Goal: Find specific page/section: Find specific page/section

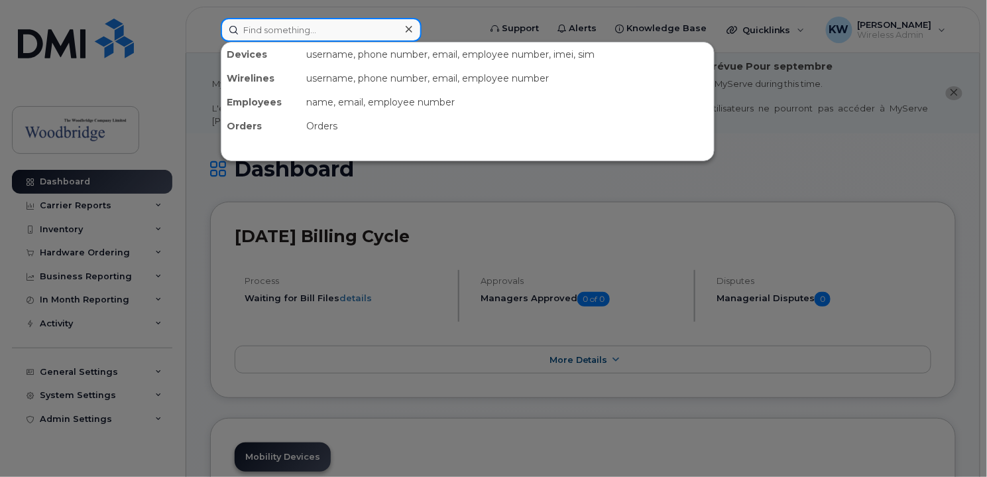
click at [288, 26] on input at bounding box center [321, 30] width 201 height 24
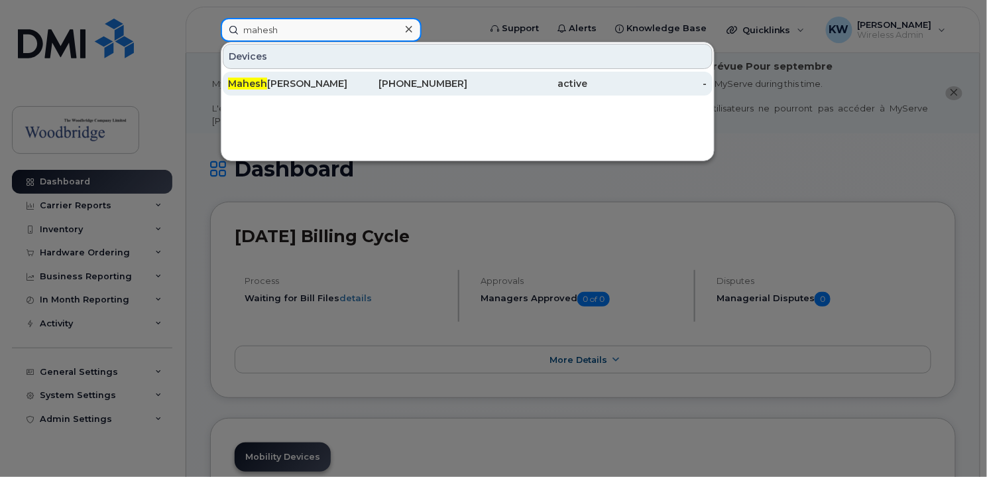
type input "mahesh"
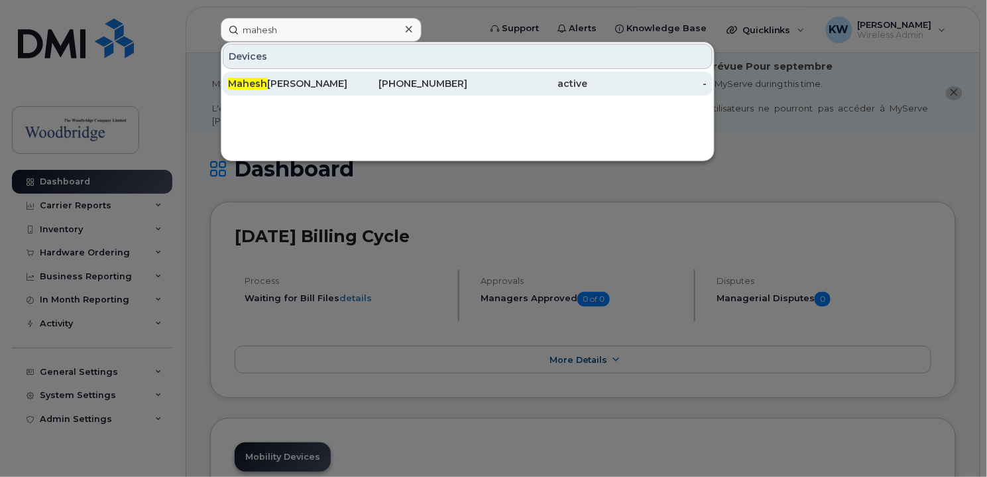
click at [257, 82] on span "Mahesh" at bounding box center [247, 84] width 39 height 12
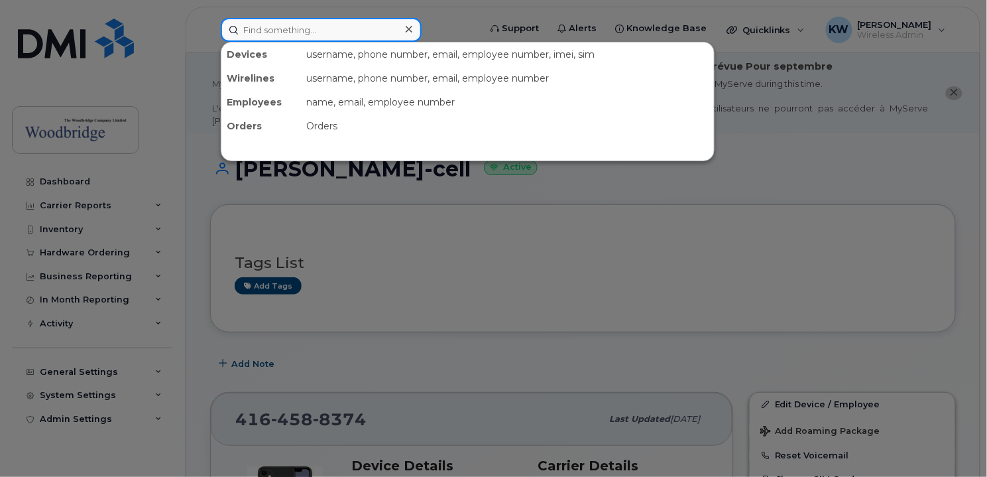
click at [320, 28] on input at bounding box center [321, 30] width 201 height 24
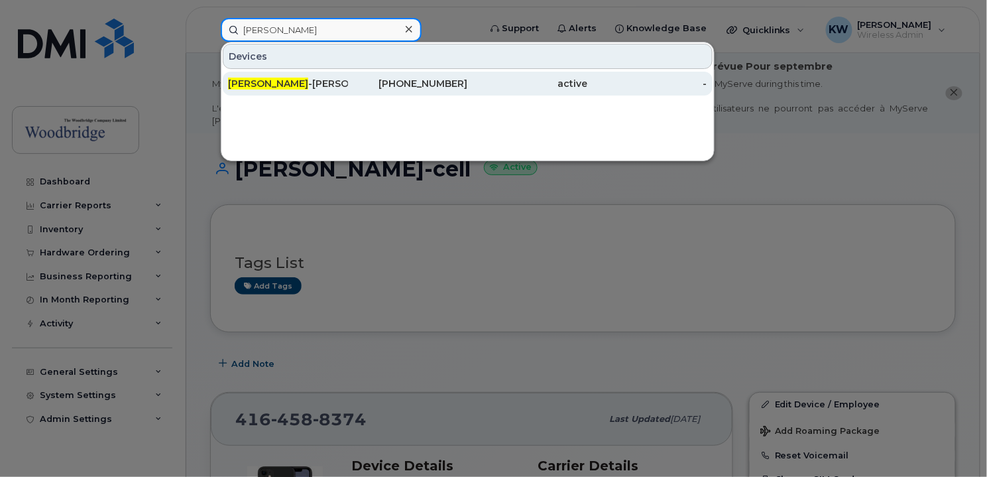
type input "sahil"
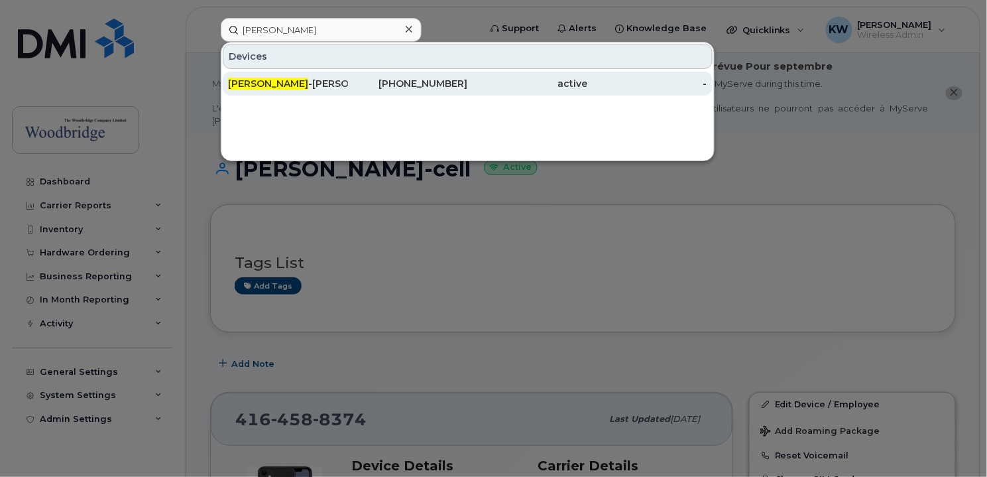
click at [296, 78] on div "Sahil -bablani-cell ." at bounding box center [288, 83] width 120 height 13
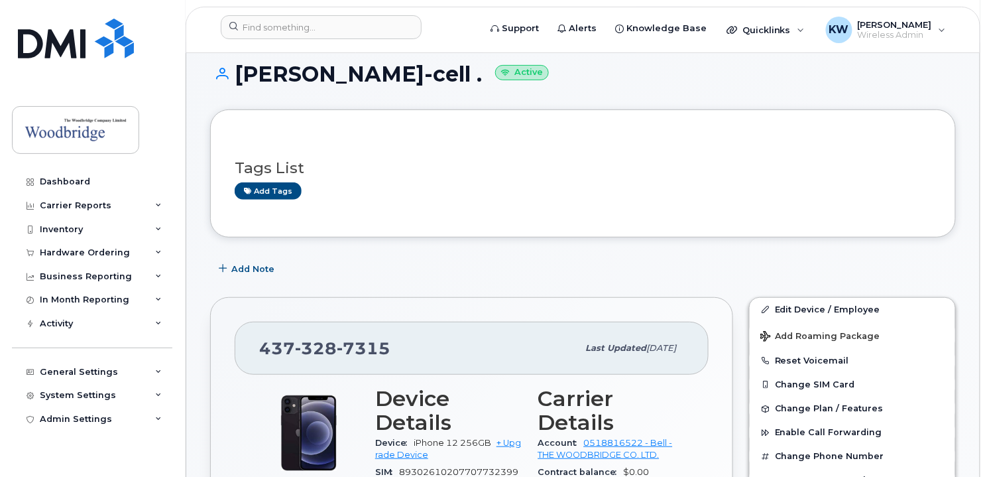
scroll to position [265, 0]
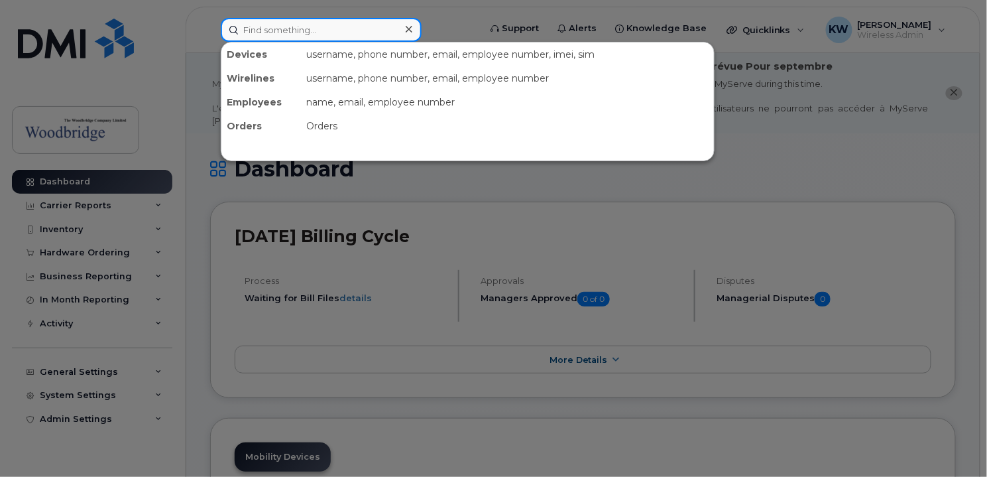
click at [294, 29] on input at bounding box center [321, 30] width 201 height 24
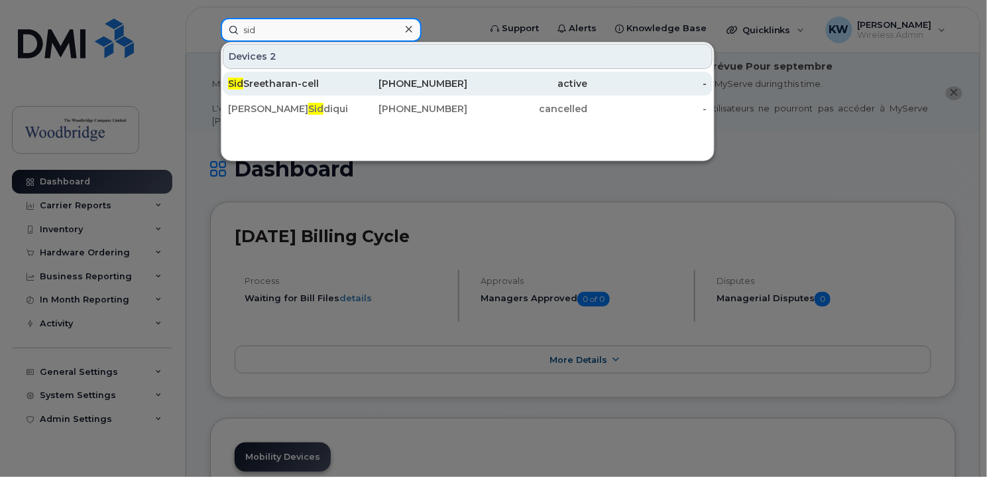
type input "sid"
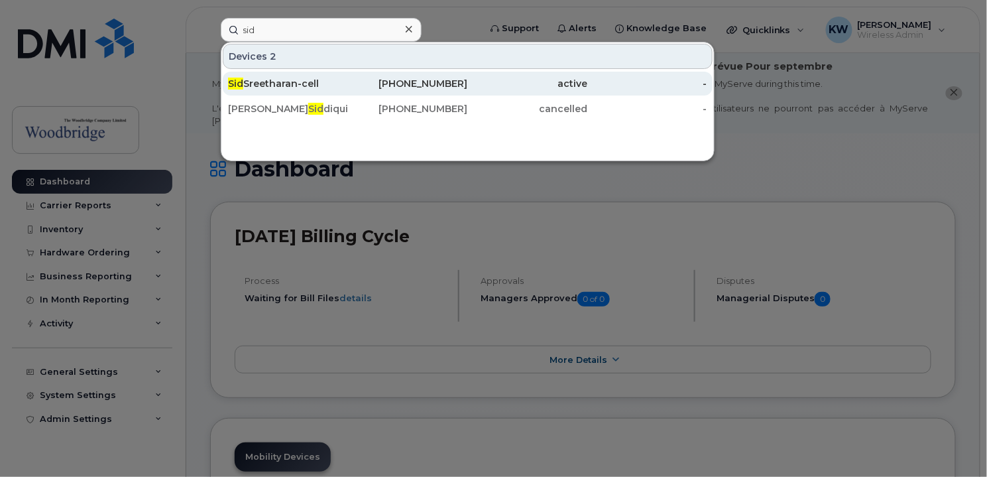
click at [277, 79] on div "Sid Sreetharan-cell" at bounding box center [288, 83] width 120 height 13
